Goal: Navigation & Orientation: Find specific page/section

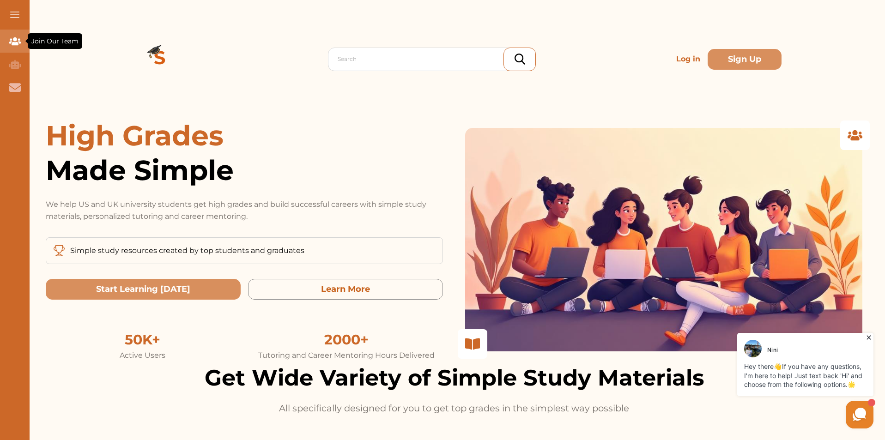
click at [12, 40] on icon "Join Our Team" at bounding box center [15, 41] width 12 height 8
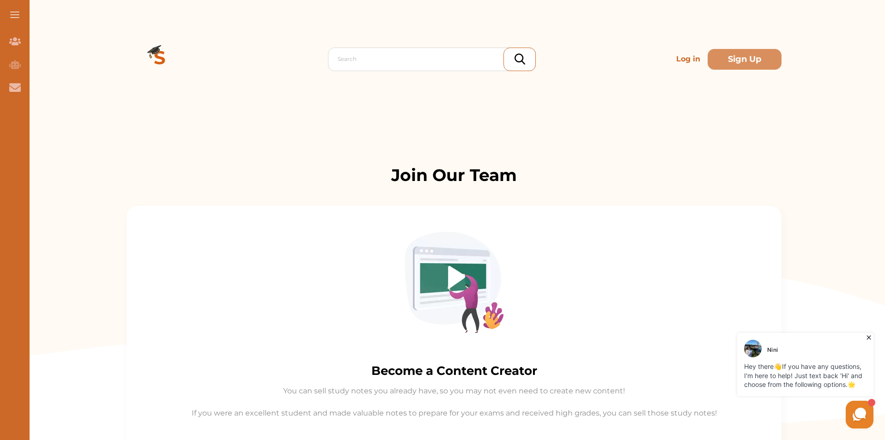
click at [14, 2] on button at bounding box center [15, 15] width 30 height 30
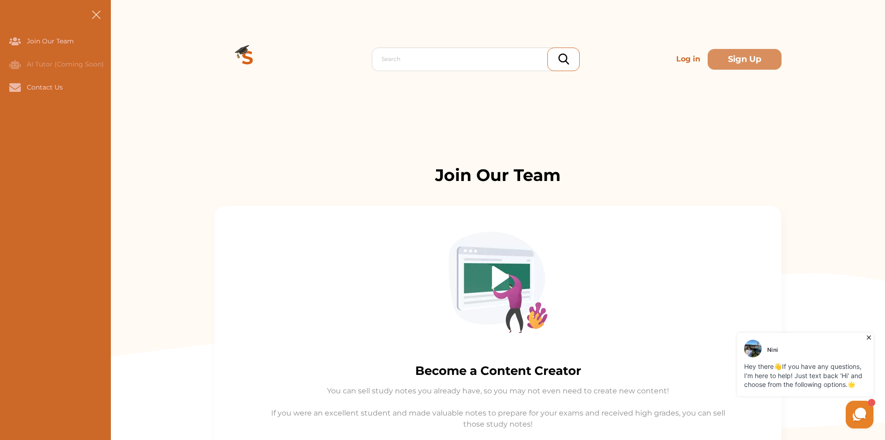
click at [99, 7] on button at bounding box center [96, 15] width 30 height 30
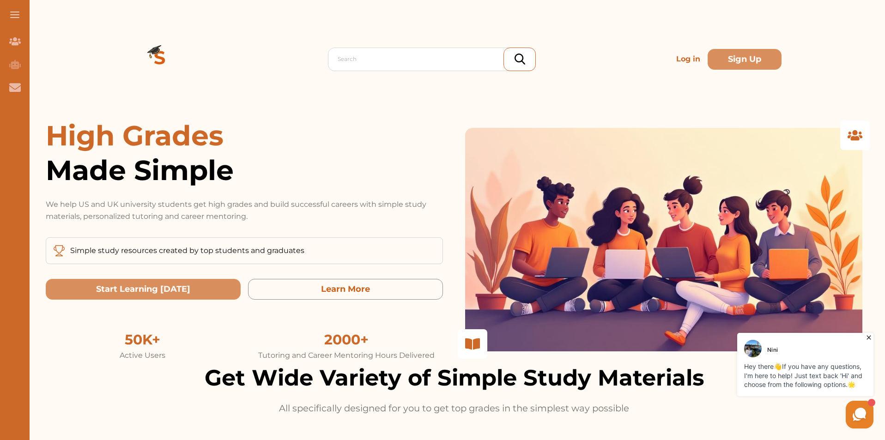
click at [184, 256] on p "Simple study resources created by top students and graduates" at bounding box center [187, 250] width 234 height 11
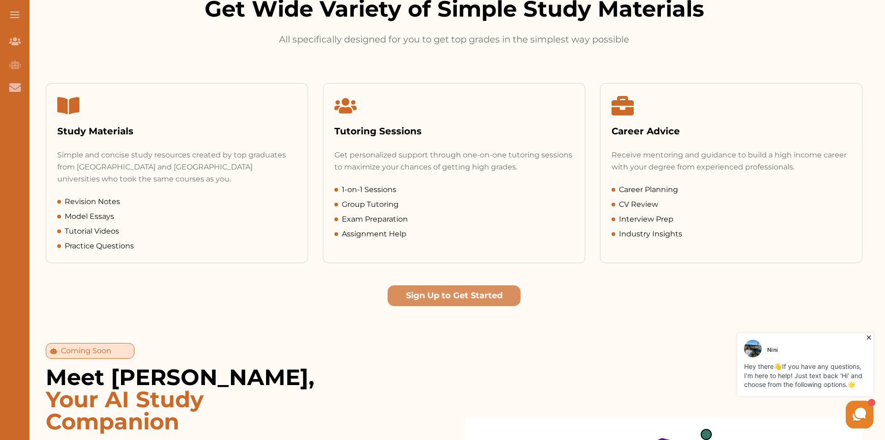
scroll to position [369, 0]
